Goal: Share content: Share content

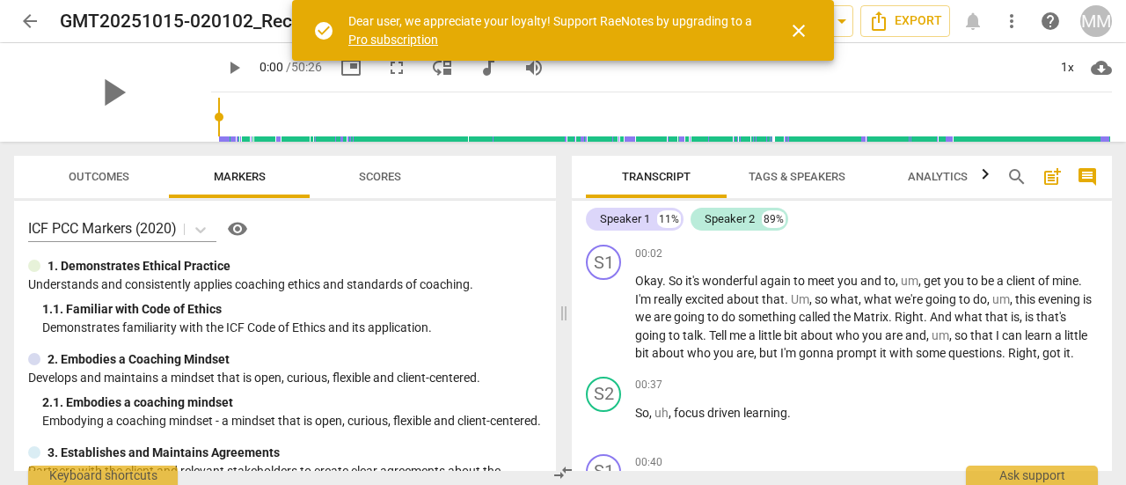
click at [803, 179] on span "Tags & Speakers" at bounding box center [797, 176] width 97 height 13
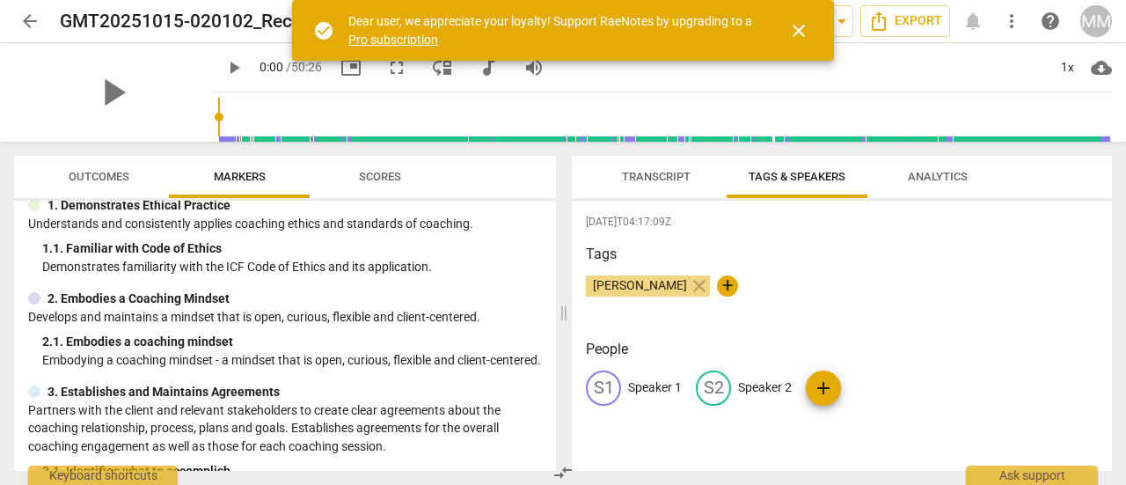
scroll to position [88, 0]
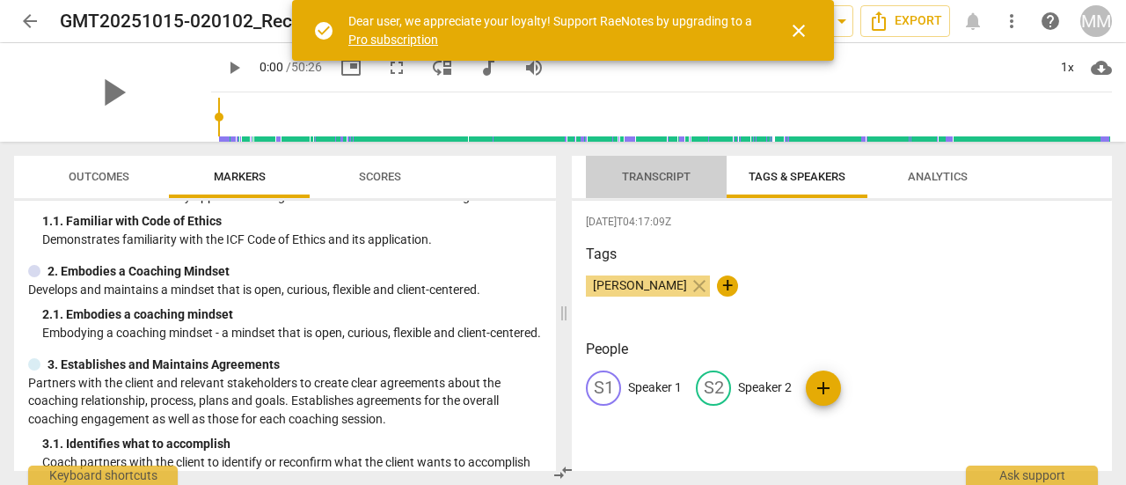
click at [635, 168] on span "Transcript" at bounding box center [656, 177] width 111 height 24
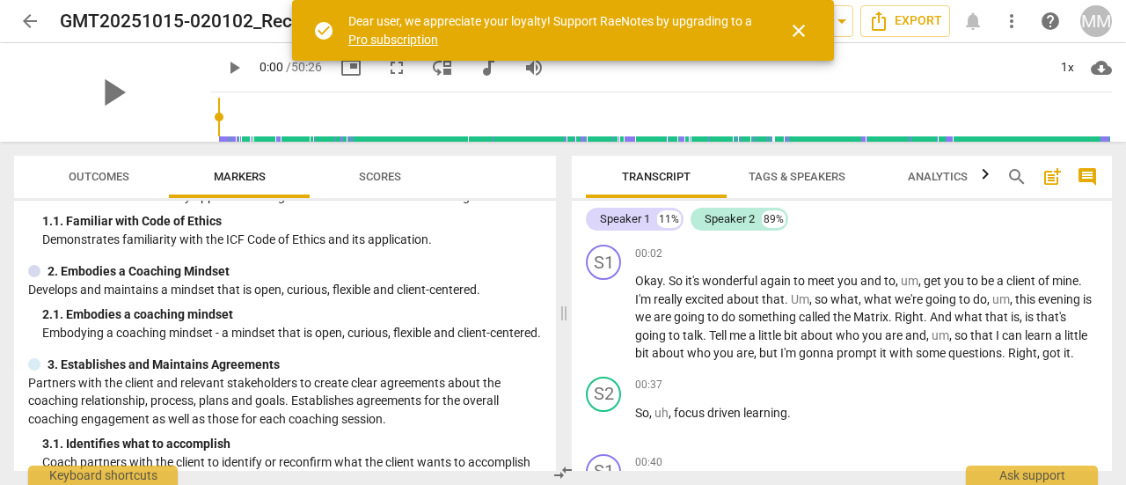
click at [818, 170] on span "Tags & Speakers" at bounding box center [797, 176] width 97 height 13
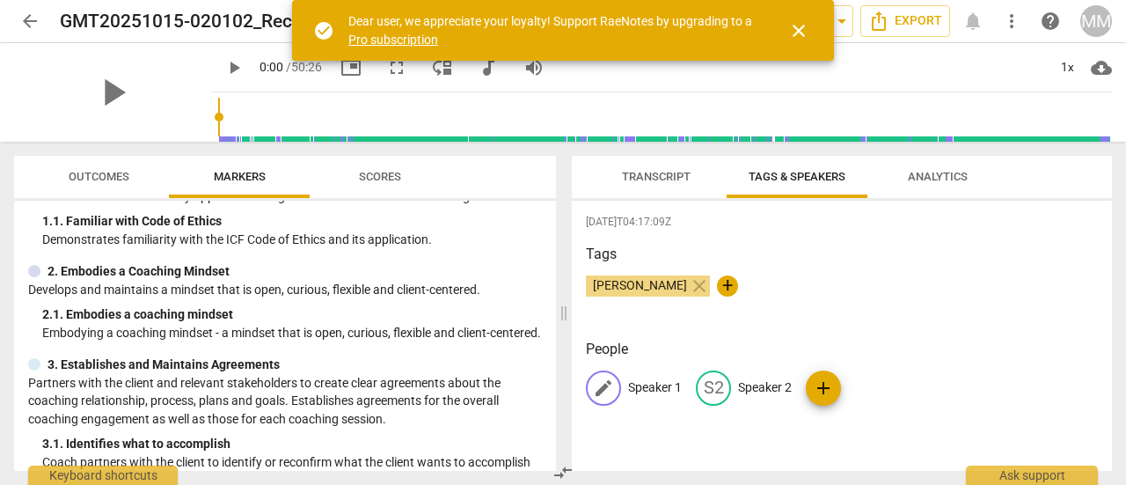
click at [641, 381] on p "Speaker 1" at bounding box center [655, 387] width 54 height 18
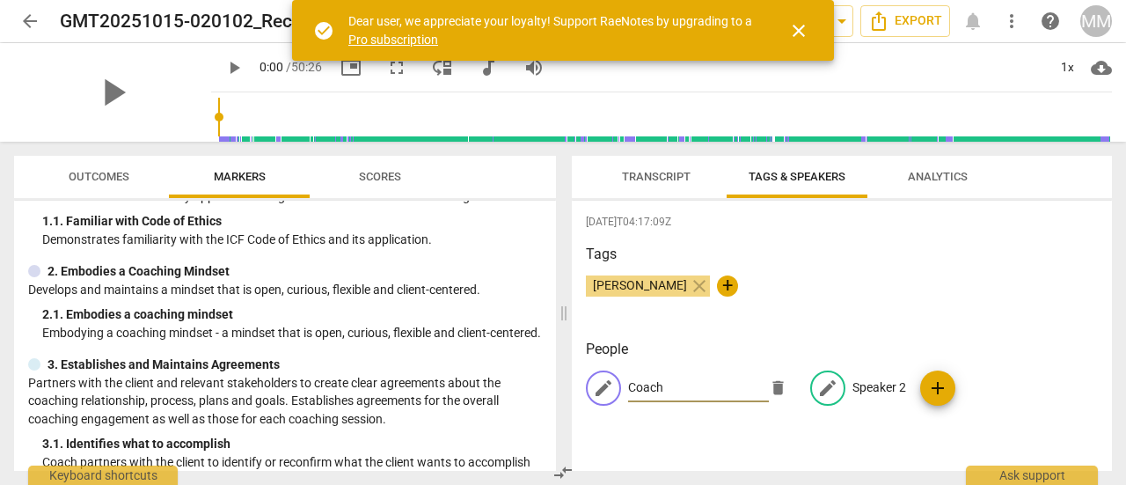
type input "Coach"
click at [883, 378] on p "Speaker 2" at bounding box center [880, 387] width 54 height 18
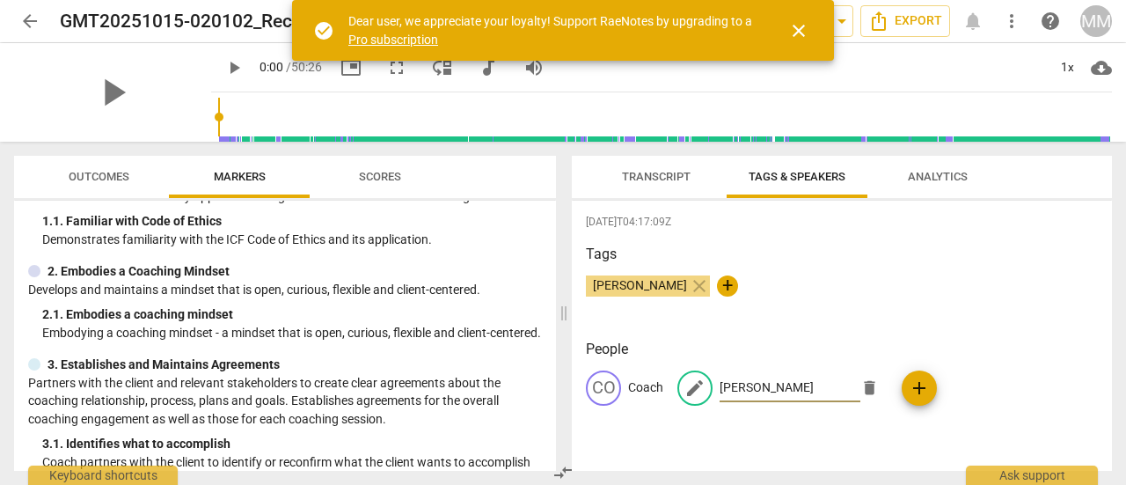
type input "[PERSON_NAME]"
click at [979, 367] on div "People CO Coach edit [PERSON_NAME] add" at bounding box center [842, 386] width 512 height 95
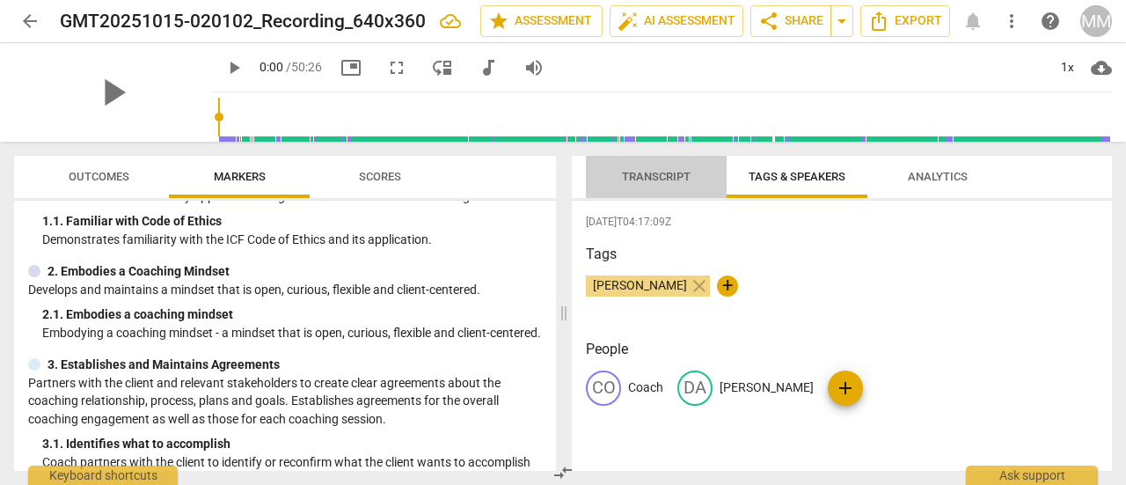
click at [656, 176] on span "Transcript" at bounding box center [656, 176] width 69 height 13
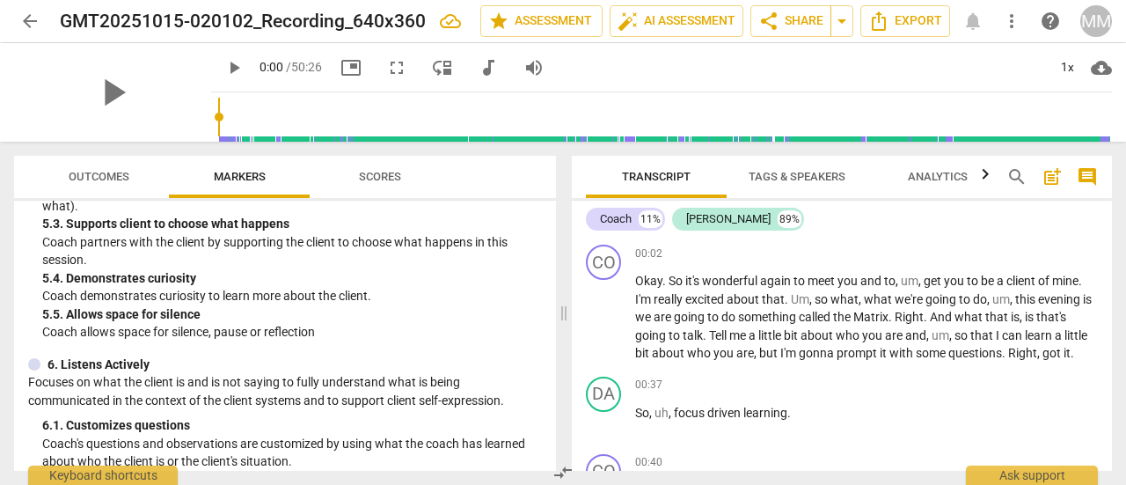
scroll to position [1144, 0]
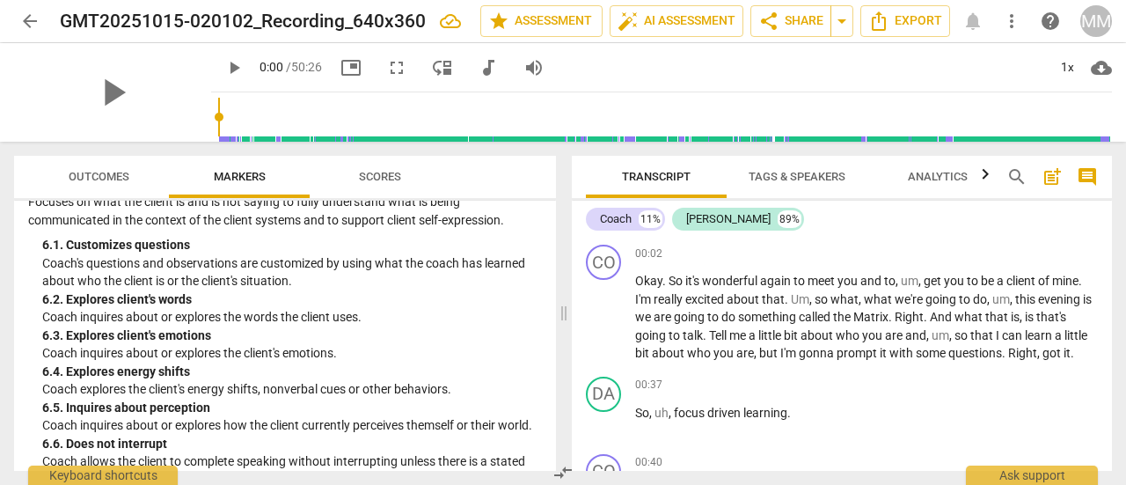
click at [380, 170] on span "Scores" at bounding box center [380, 176] width 42 height 13
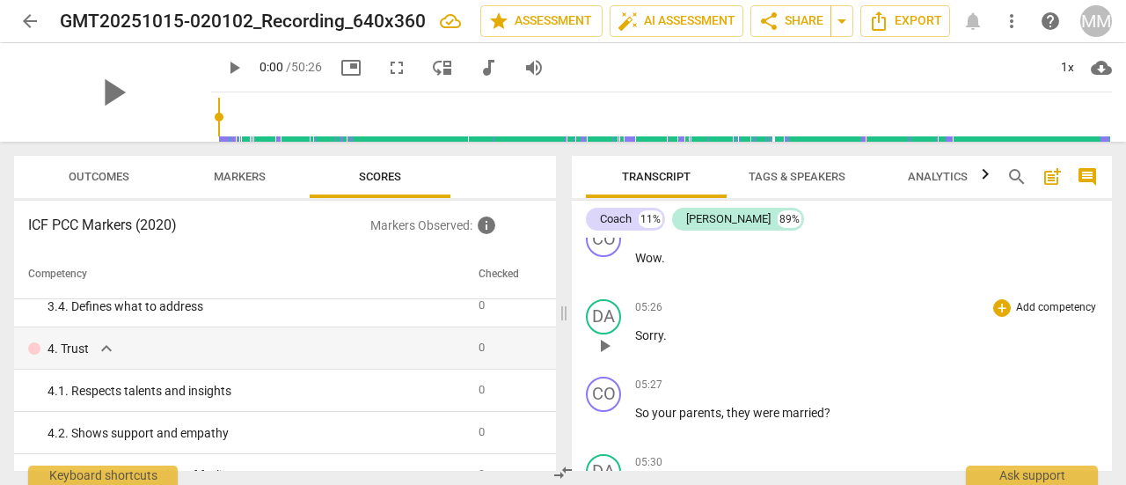
scroll to position [2288, 0]
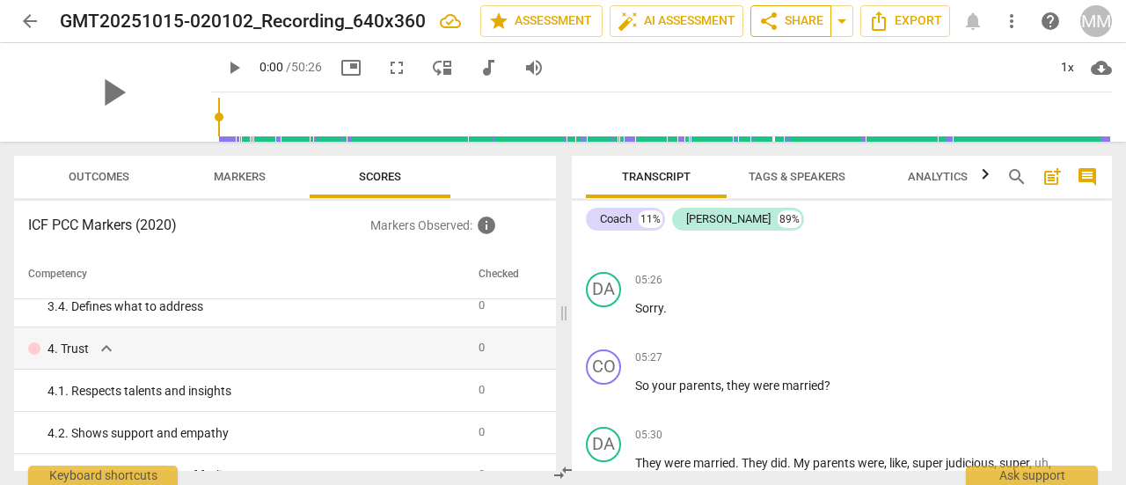
click at [804, 15] on span "share Share" at bounding box center [791, 21] width 65 height 21
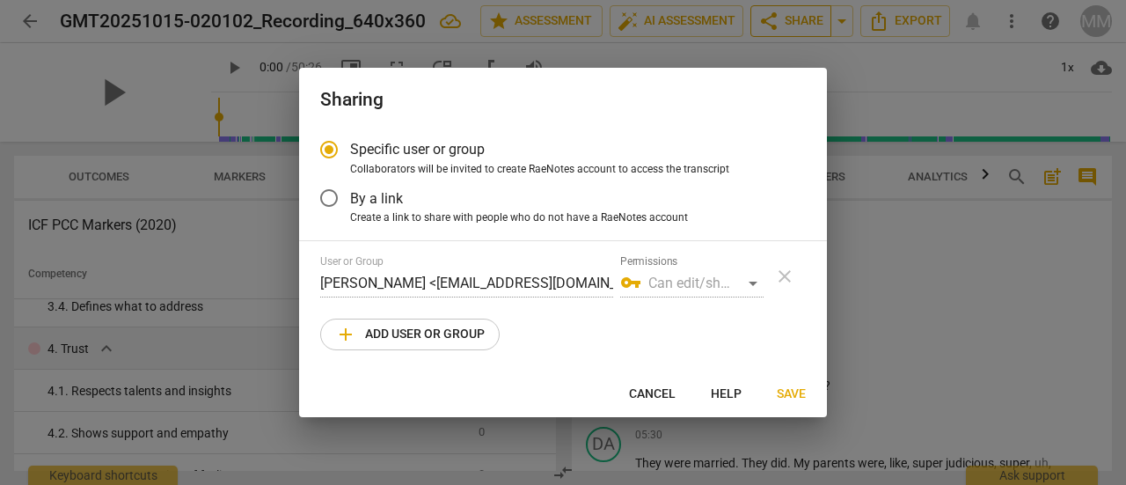
radio input "false"
click at [700, 286] on div "vpn_key Can edit/share" at bounding box center [691, 283] width 143 height 28
click at [751, 282] on div "vpn_key Can edit/share" at bounding box center [691, 283] width 143 height 28
click at [753, 278] on div "vpn_key Can edit/share" at bounding box center [691, 283] width 143 height 28
click at [328, 198] on input "By a link" at bounding box center [329, 198] width 42 height 42
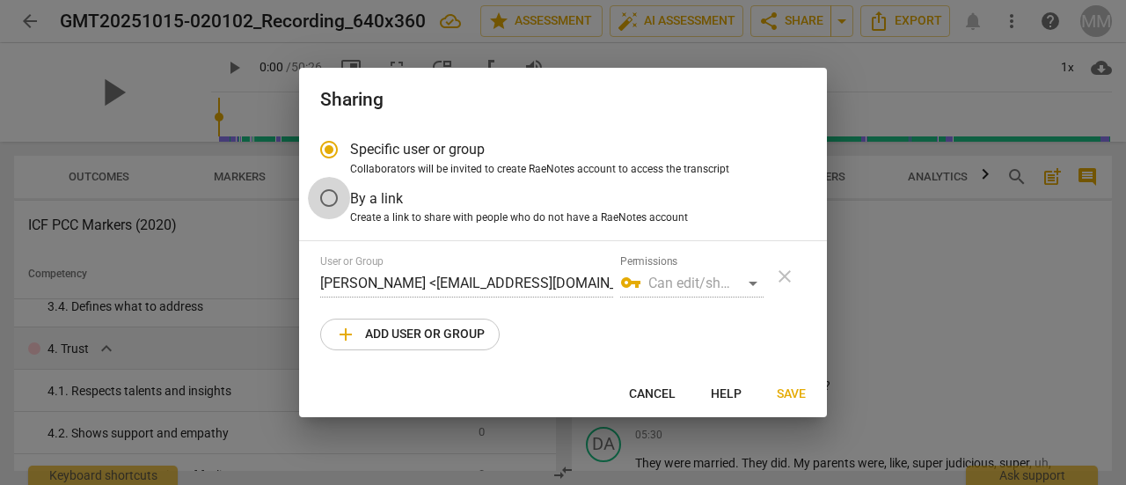
radio input "false"
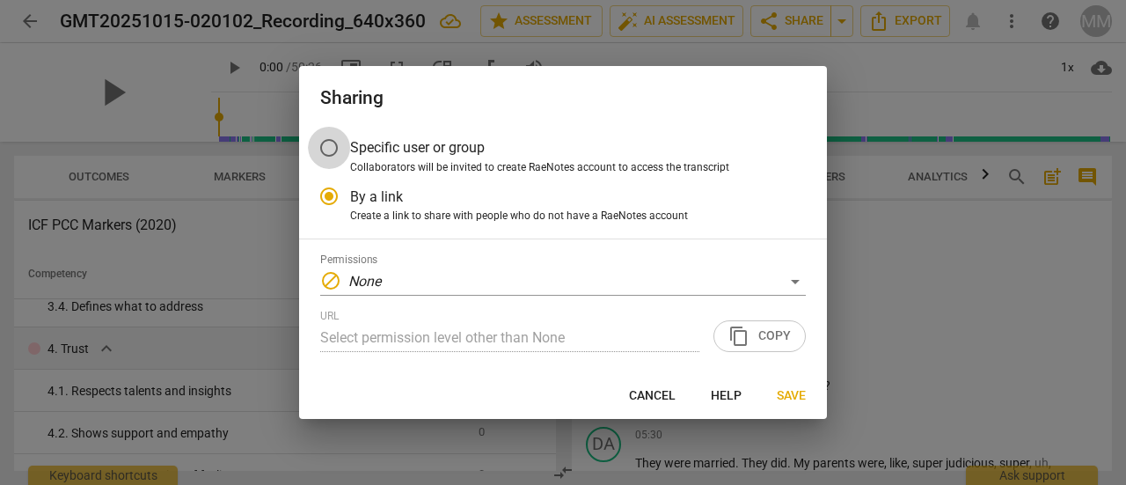
click at [331, 145] on input "Specific user or group" at bounding box center [329, 148] width 42 height 42
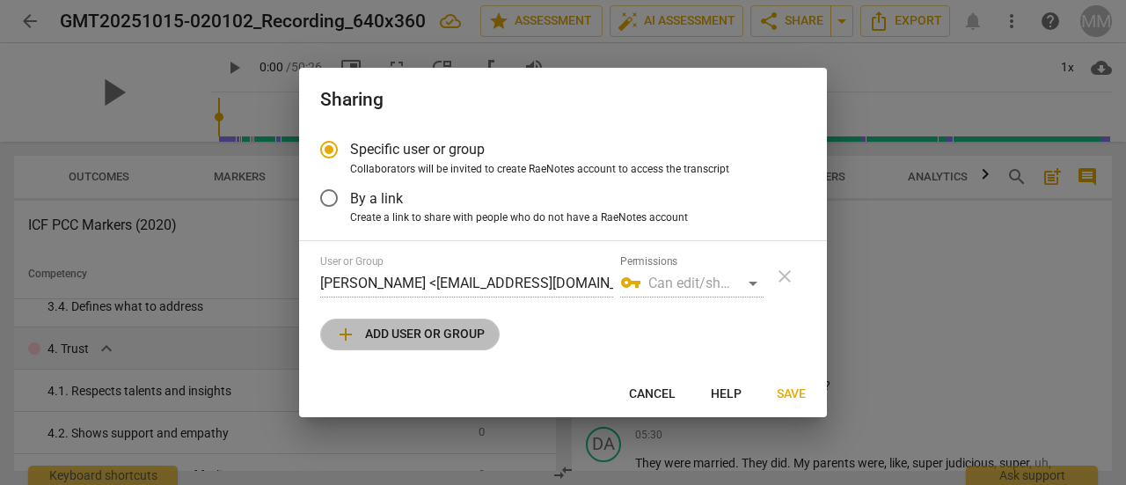
click at [433, 332] on span "add Add user or group" at bounding box center [410, 334] width 150 height 21
radio input "false"
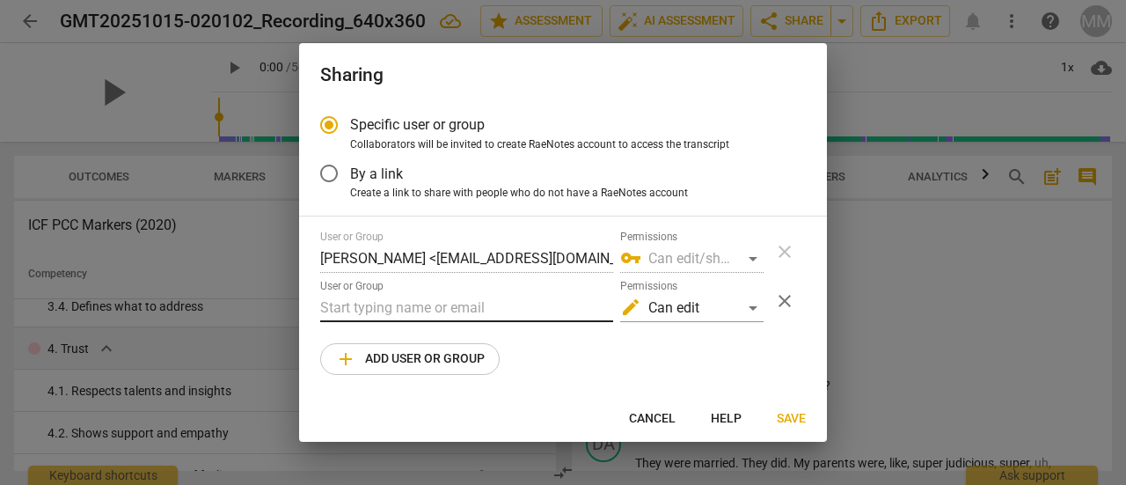
click at [471, 308] on input "text" at bounding box center [466, 308] width 293 height 28
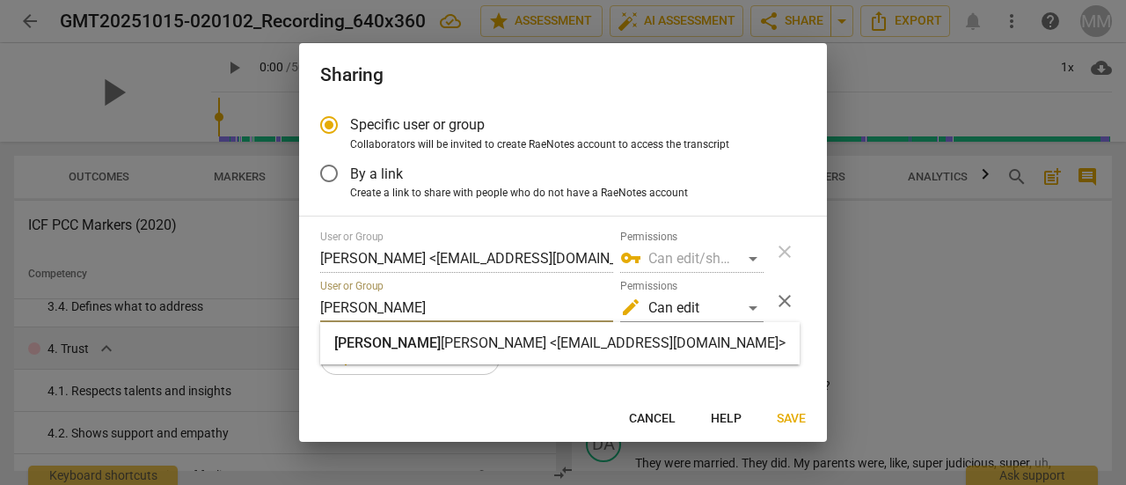
type input "[PERSON_NAME]"
click at [470, 337] on strong "[PERSON_NAME] <[EMAIL_ADDRESS][DOMAIN_NAME]>" at bounding box center [613, 342] width 345 height 17
radio input "false"
type input "[PERSON_NAME] <[EMAIL_ADDRESS][DOMAIN_NAME]>"
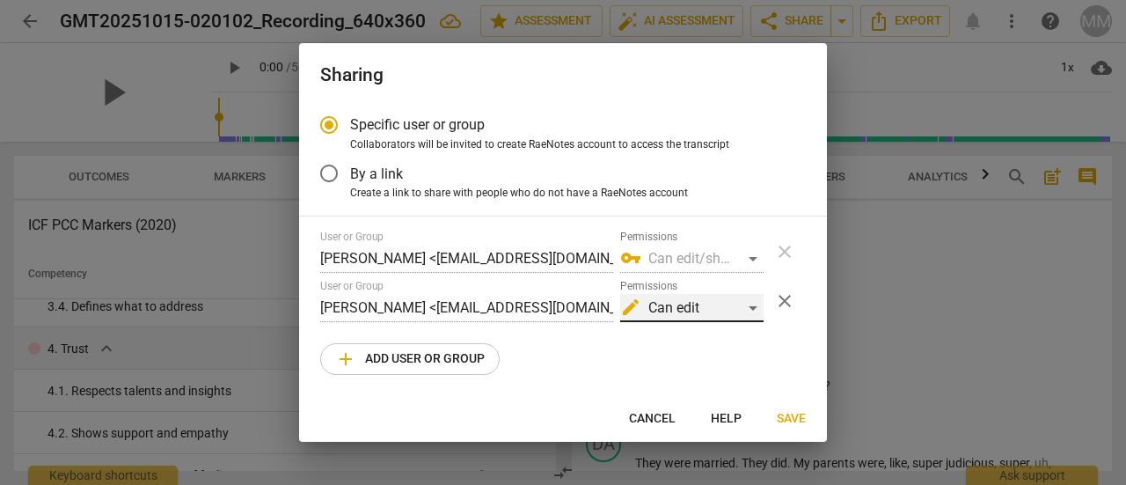
click at [750, 308] on div "edit Can edit" at bounding box center [691, 308] width 143 height 28
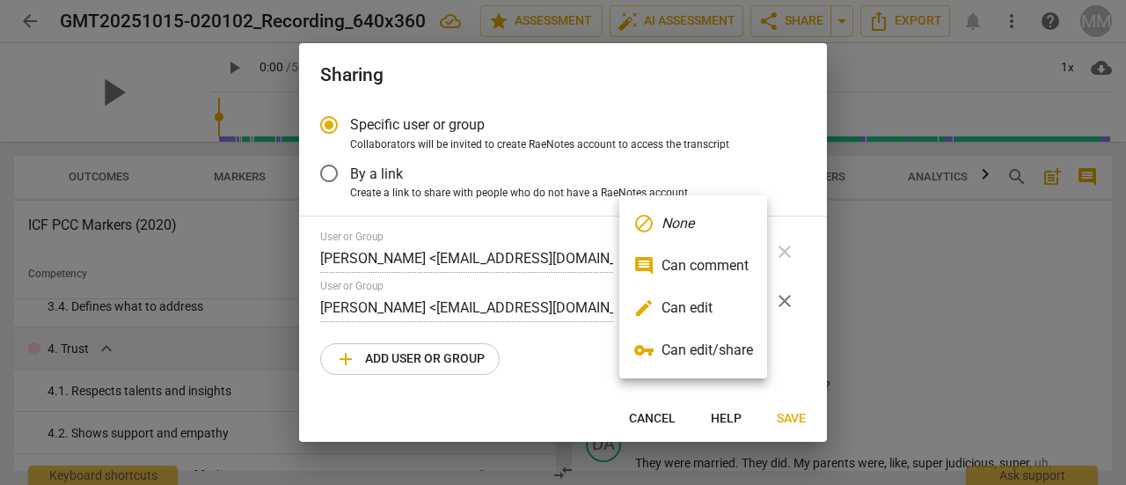
click at [733, 298] on li "edit Can edit" at bounding box center [693, 308] width 148 height 42
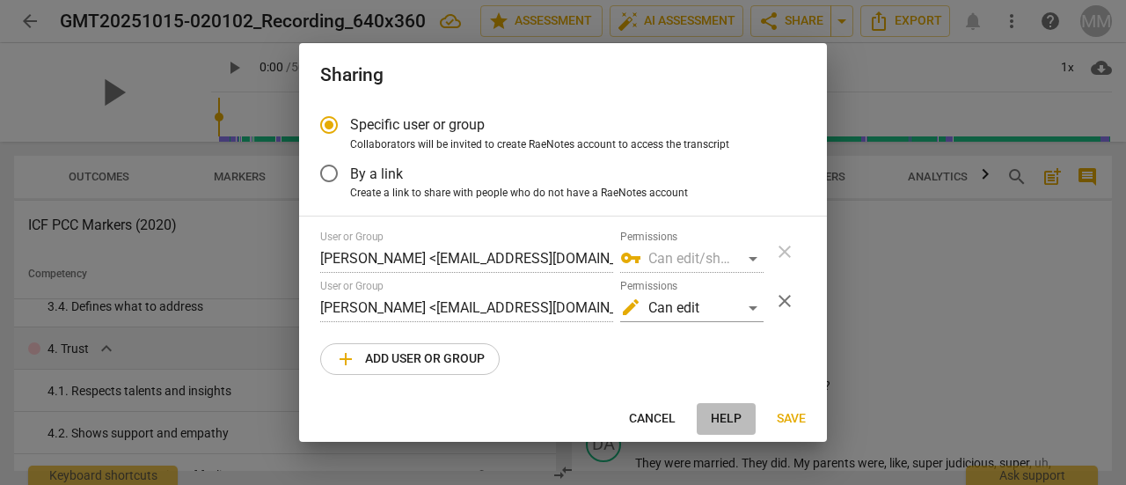
click at [725, 418] on span "Help" at bounding box center [726, 419] width 31 height 18
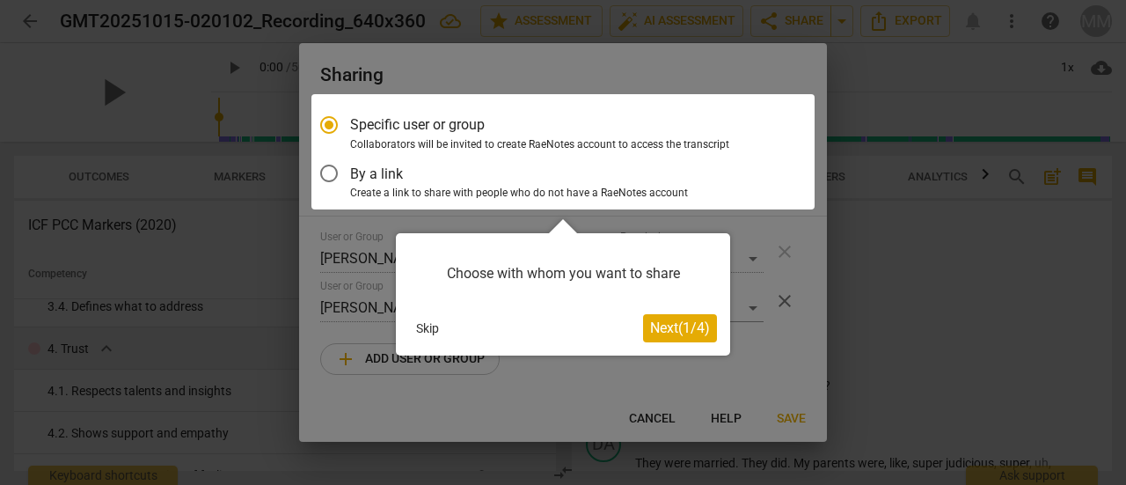
click at [434, 323] on button "Skip" at bounding box center [427, 328] width 37 height 26
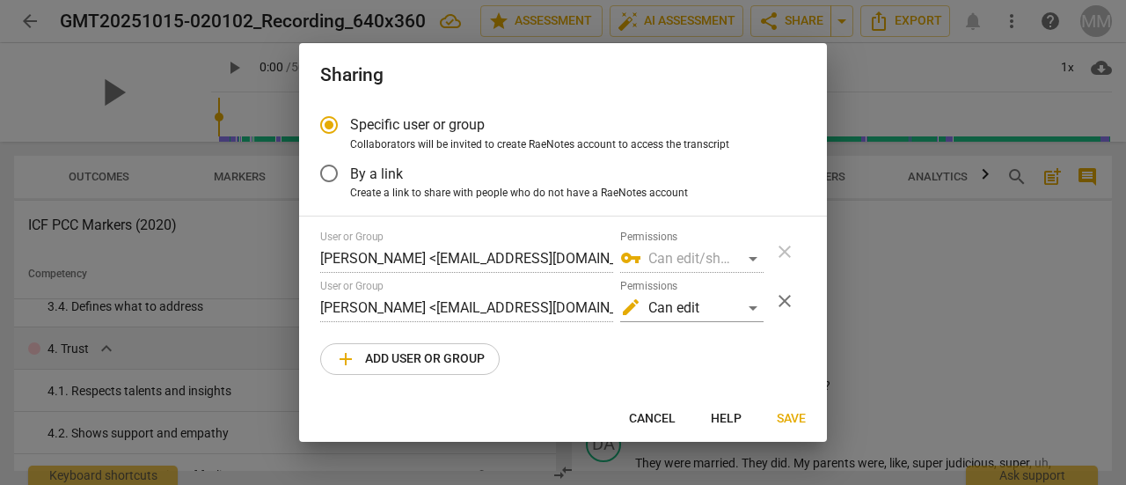
click at [783, 421] on span "Save" at bounding box center [791, 419] width 29 height 18
radio input "false"
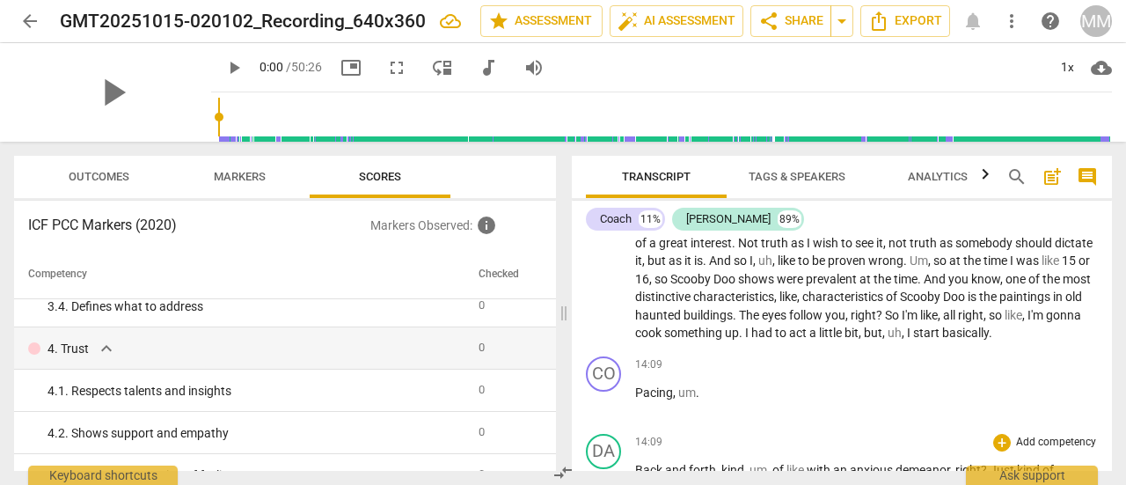
scroll to position [5192, 0]
